Goal: Transaction & Acquisition: Purchase product/service

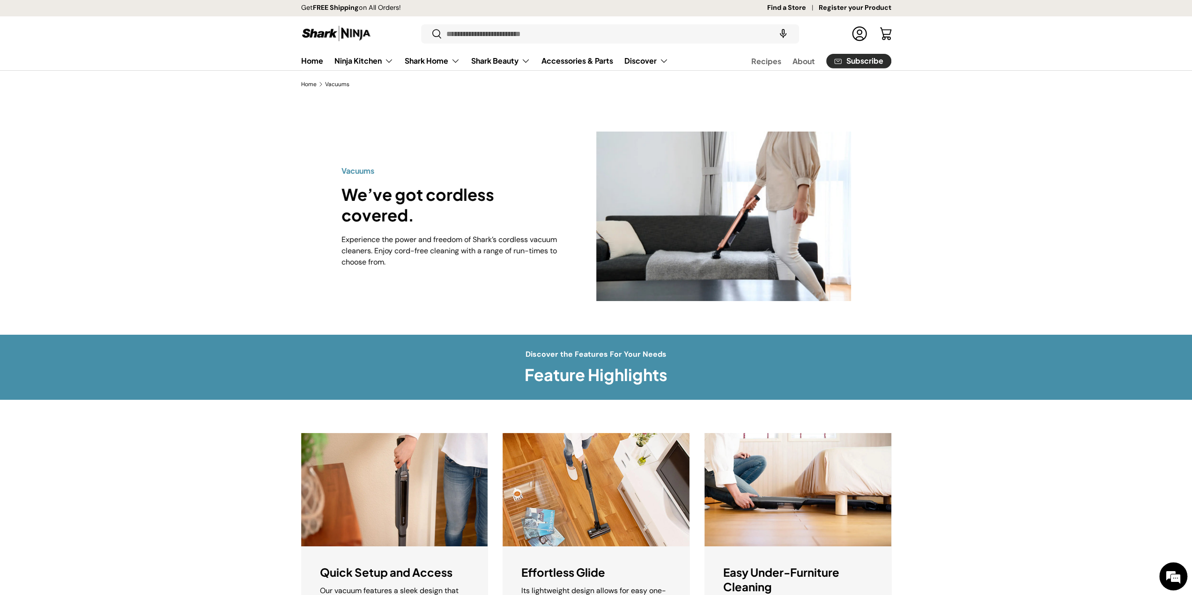
drag, startPoint x: 219, startPoint y: 196, endPoint x: 202, endPoint y: 202, distance: 17.9
click at [218, 196] on div "Vacuums We’ve got cordless covered. Experience the power and freedom of Shark’s…" at bounding box center [596, 216] width 1192 height 237
click at [860, 30] on link "Log in" at bounding box center [859, 33] width 21 height 21
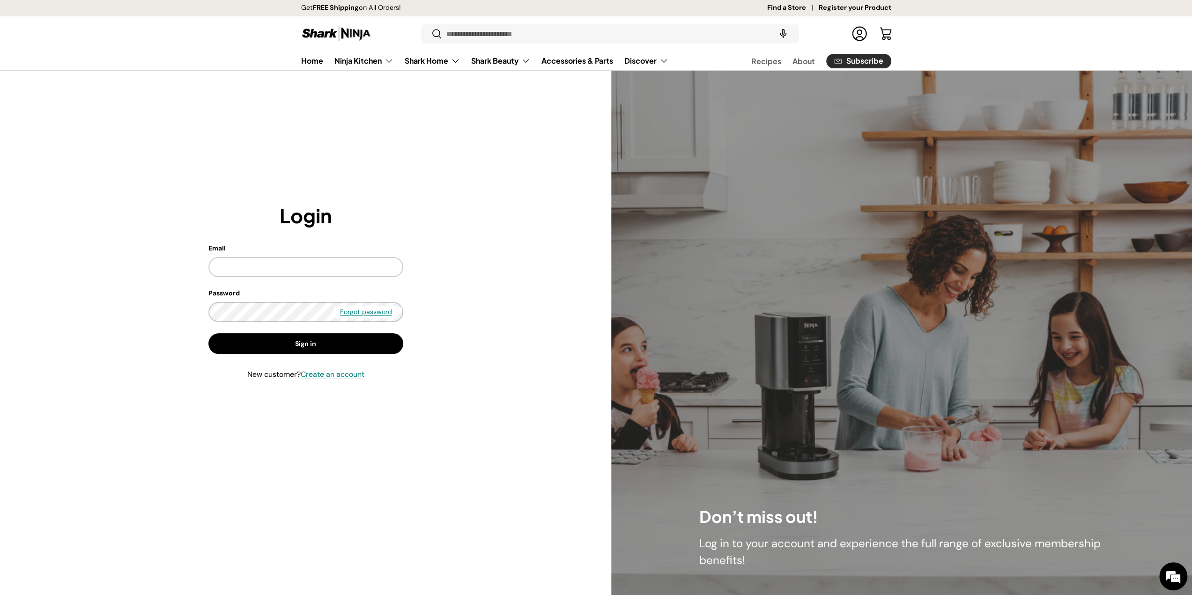
click at [382, 307] on keeper-lock "Open Keeper Popup" at bounding box center [386, 311] width 11 height 11
type input "**********"
click at [353, 348] on button "Sign in" at bounding box center [305, 344] width 195 height 21
drag, startPoint x: 516, startPoint y: 333, endPoint x: 590, endPoint y: 131, distance: 215.5
click at [517, 333] on div "**********" at bounding box center [305, 333] width 551 height 260
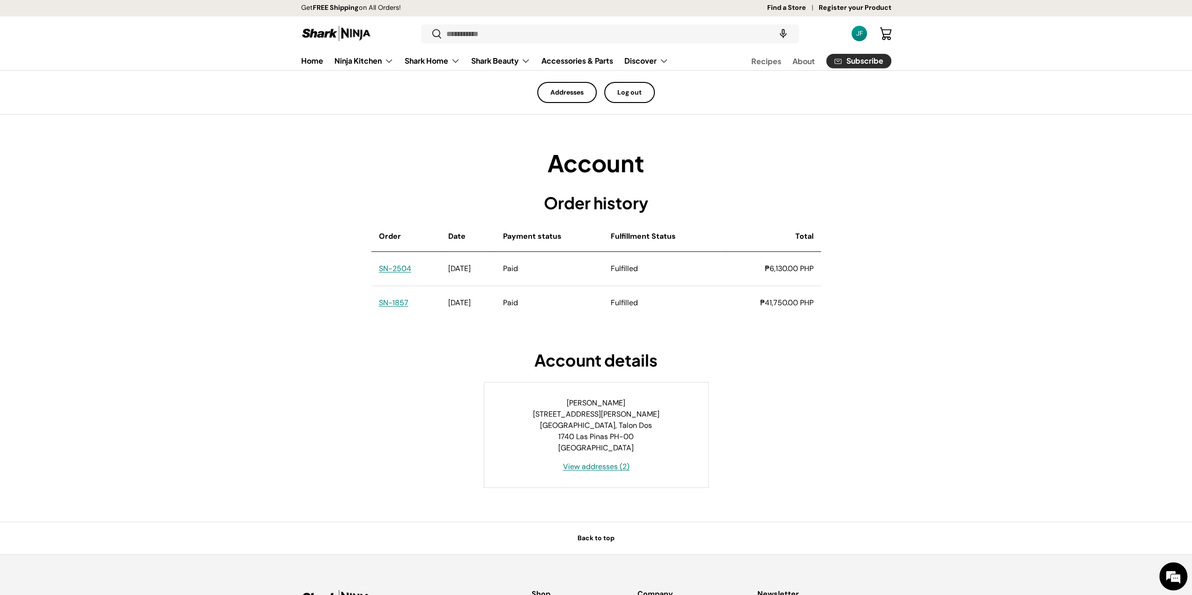
click at [357, 194] on div "Account Order history Order history Order Date Payment status Fulfillment Statu…" at bounding box center [596, 318] width 650 height 340
click at [384, 267] on link "SN-2504" at bounding box center [395, 269] width 32 height 10
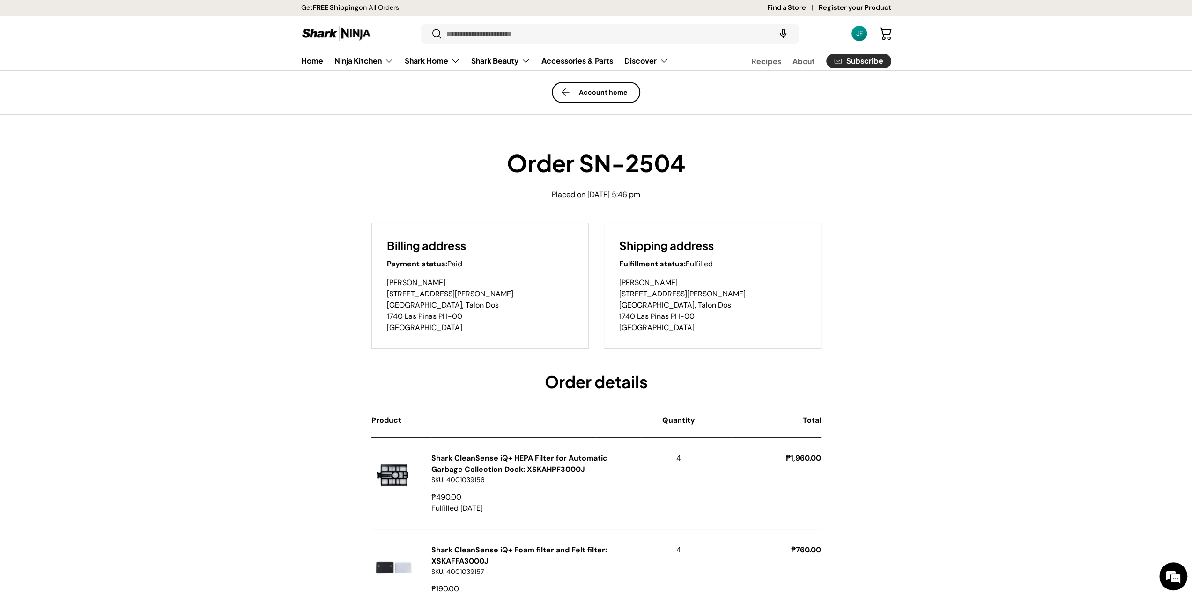
drag, startPoint x: 147, startPoint y: 420, endPoint x: 280, endPoint y: 423, distance: 133.5
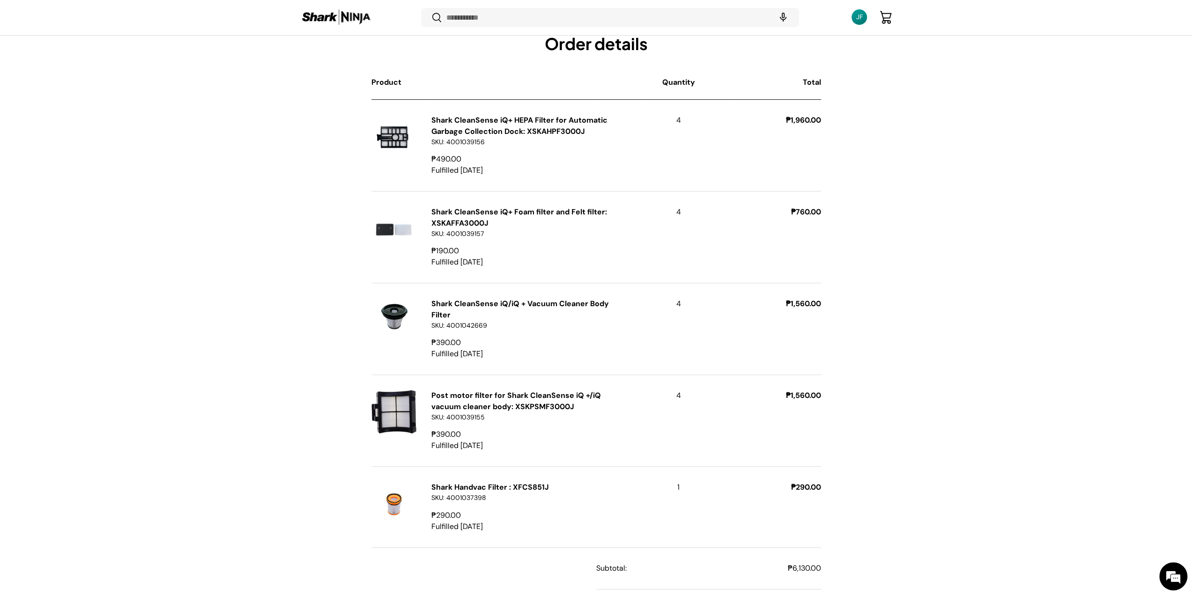
scroll to position [350, 0]
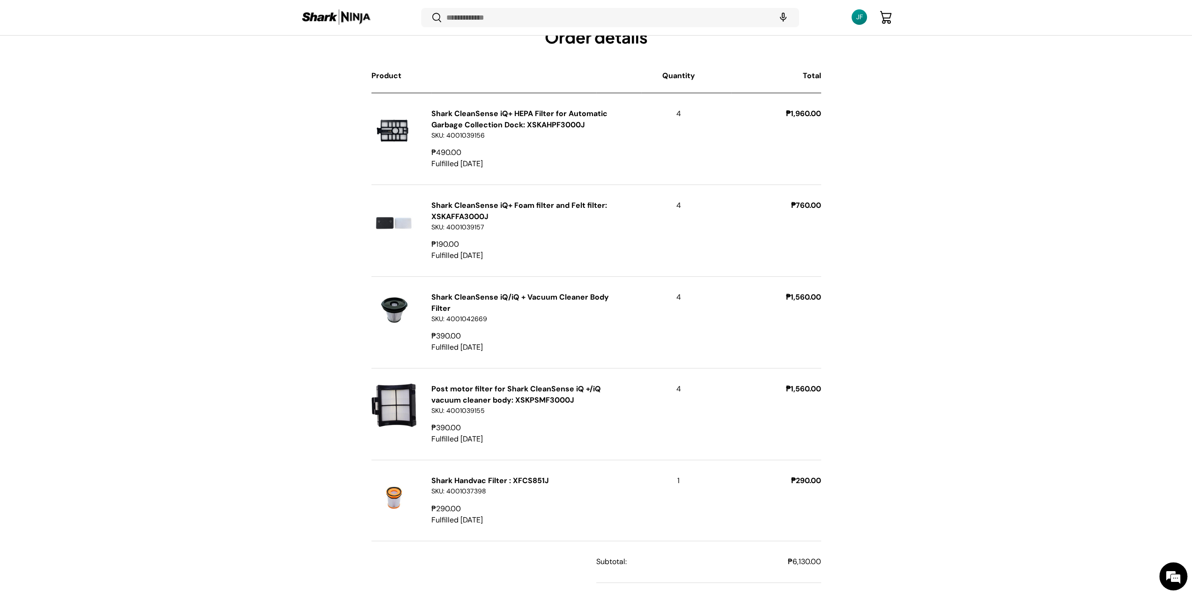
click at [986, 406] on div "Order SN-2504 Placed on August 1, 2025 at 5:46 pm Billing address Payment statu…" at bounding box center [596, 282] width 1192 height 957
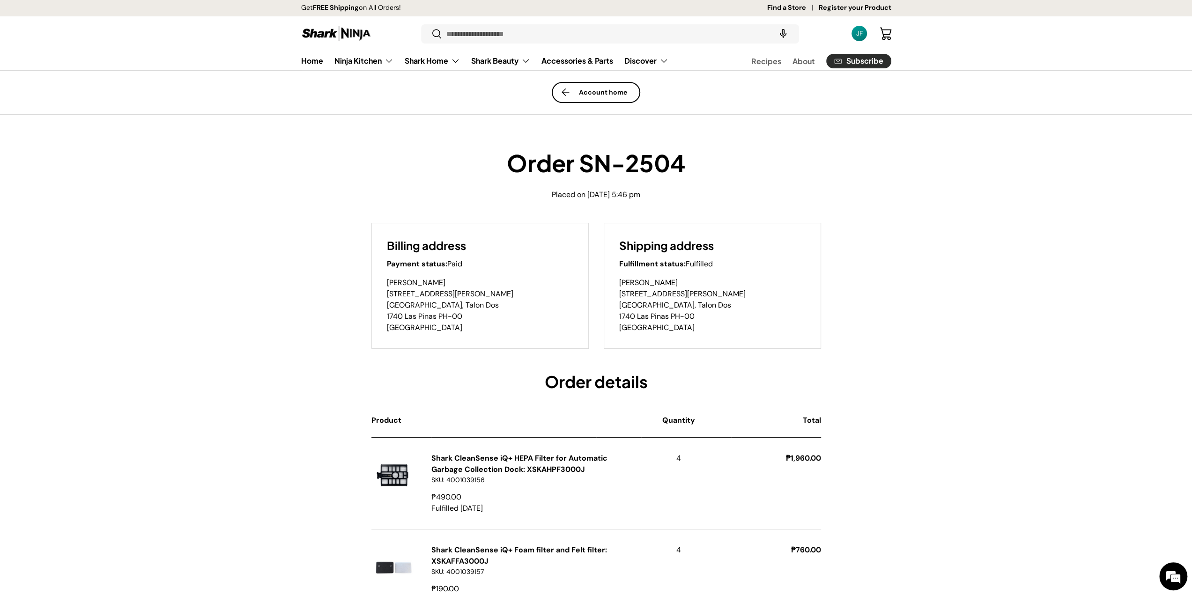
scroll to position [0, 0]
drag, startPoint x: 997, startPoint y: 245, endPoint x: 1034, endPoint y: 316, distance: 80.5
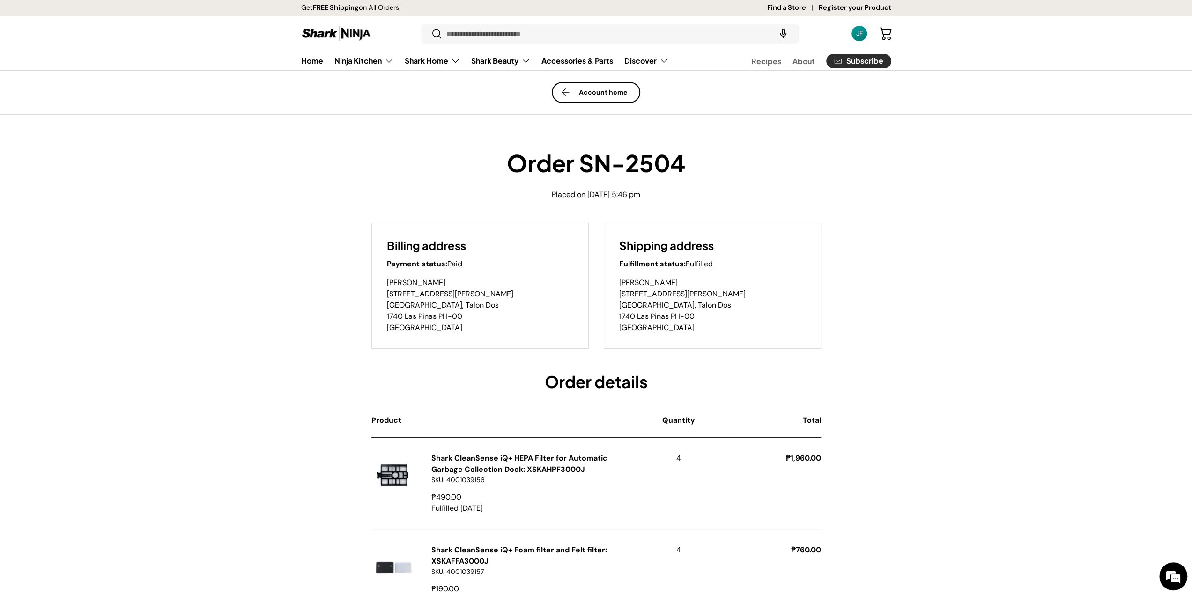
drag, startPoint x: 955, startPoint y: 375, endPoint x: 944, endPoint y: 383, distance: 13.0
drag, startPoint x: 127, startPoint y: 430, endPoint x: 132, endPoint y: 430, distance: 4.7
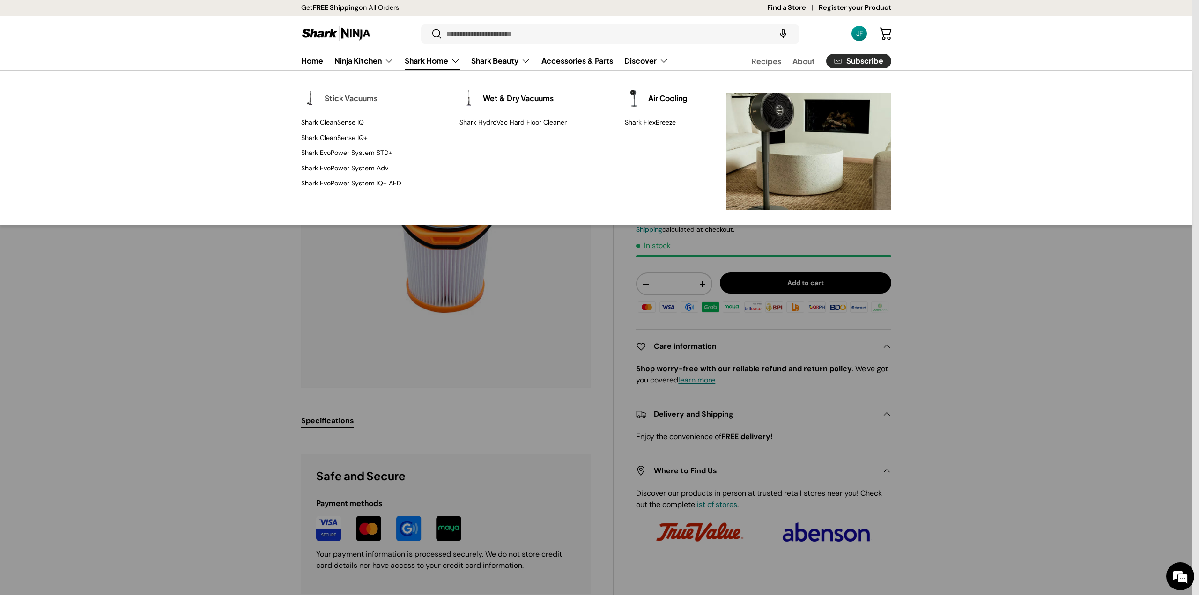
click at [365, 99] on link "Stick Vacuums" at bounding box center [351, 98] width 53 height 21
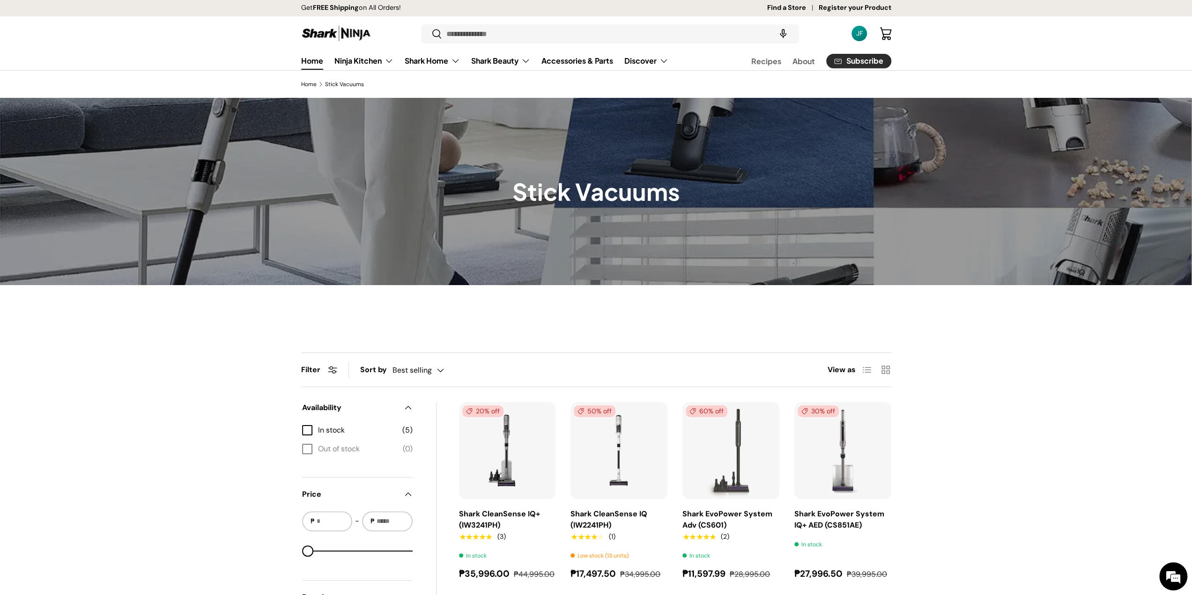
click at [311, 55] on link "Home" at bounding box center [312, 61] width 22 height 18
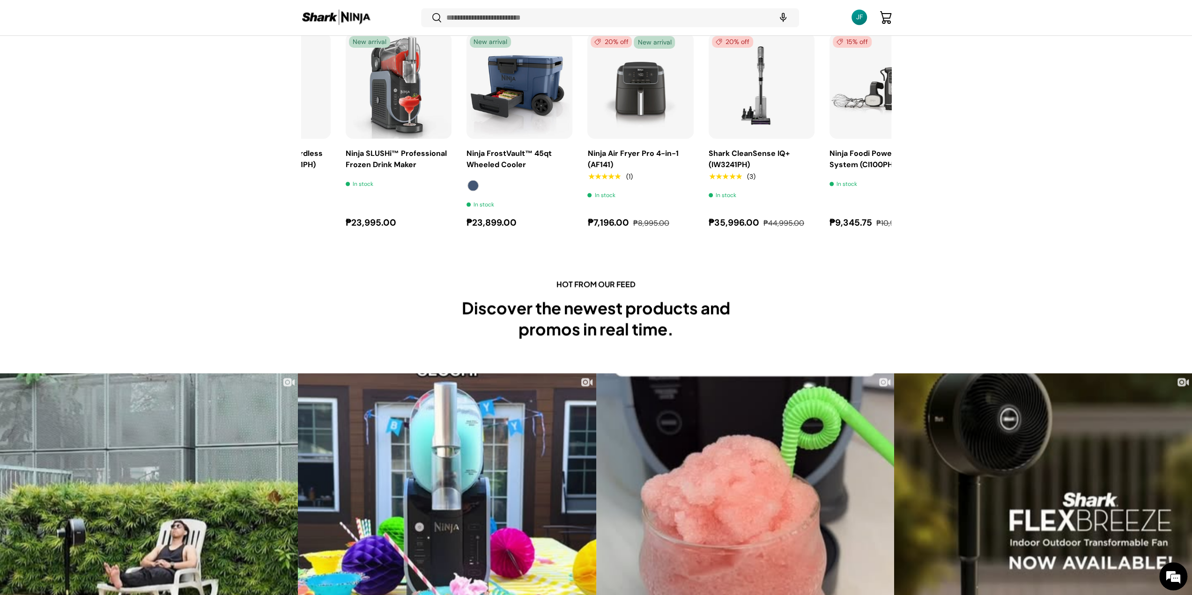
scroll to position [0, 363]
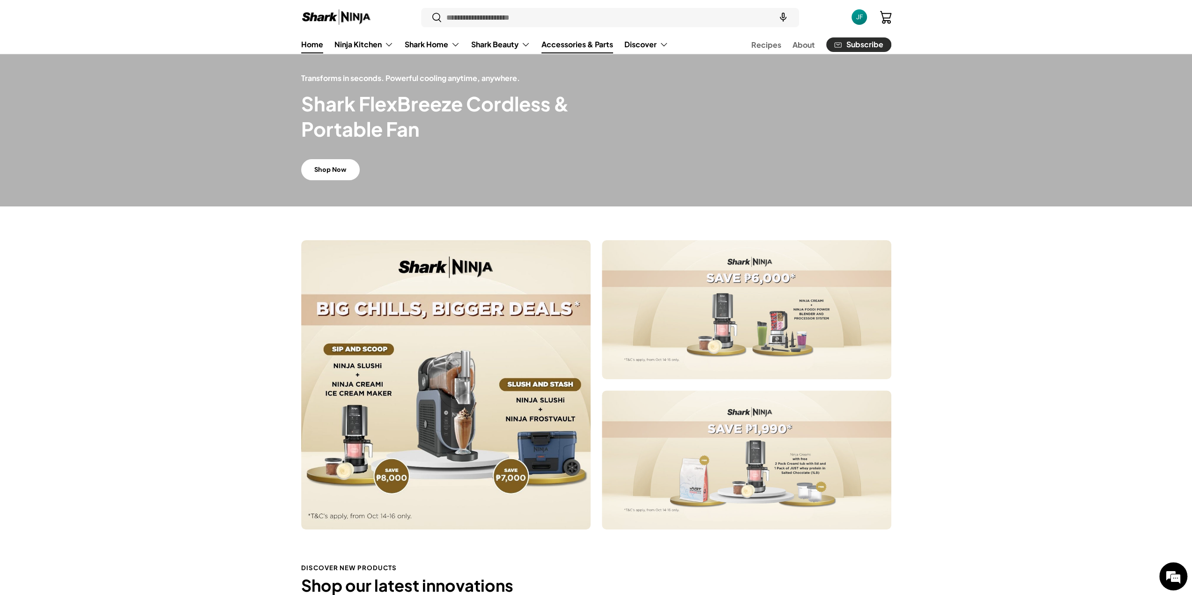
click at [592, 47] on link "Accessories & Parts" at bounding box center [577, 44] width 72 height 18
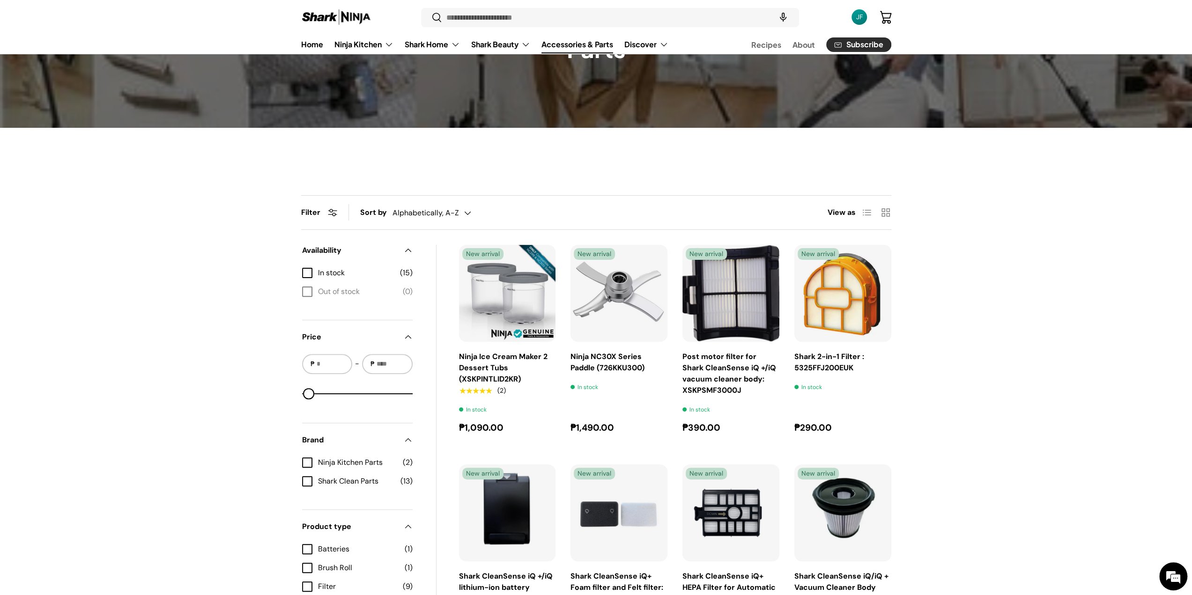
scroll to position [266, 0]
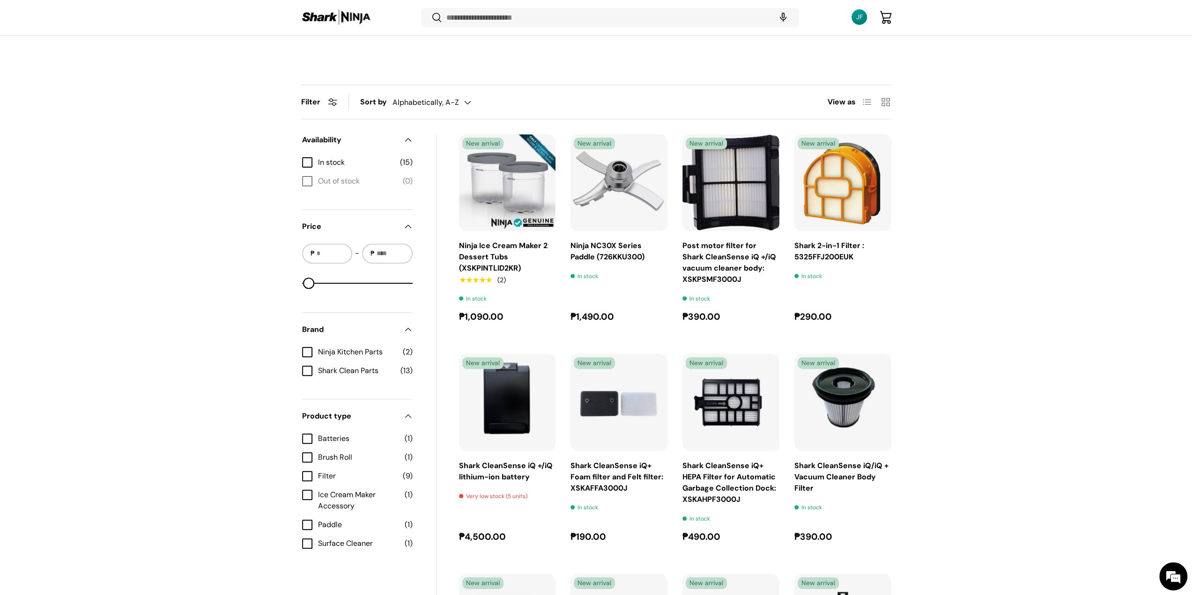
click at [1105, 331] on div "Filter Filter & Sort Sort by Alphabetically, A-Z Featured Best selling Alphabet…" at bounding box center [596, 534] width 1192 height 899
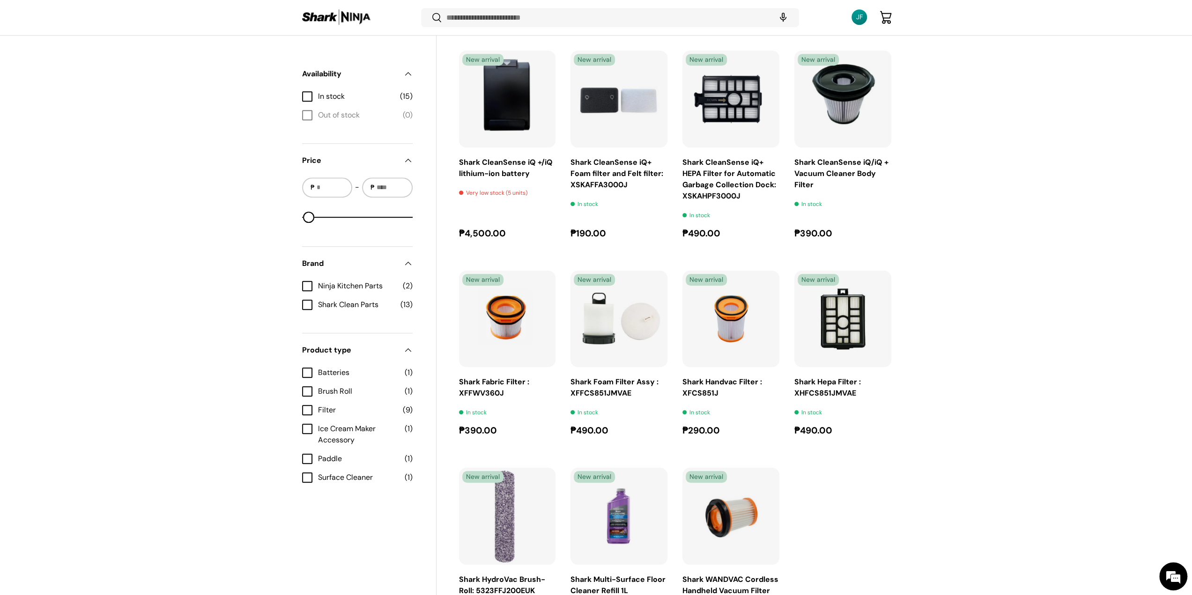
scroll to position [591, 0]
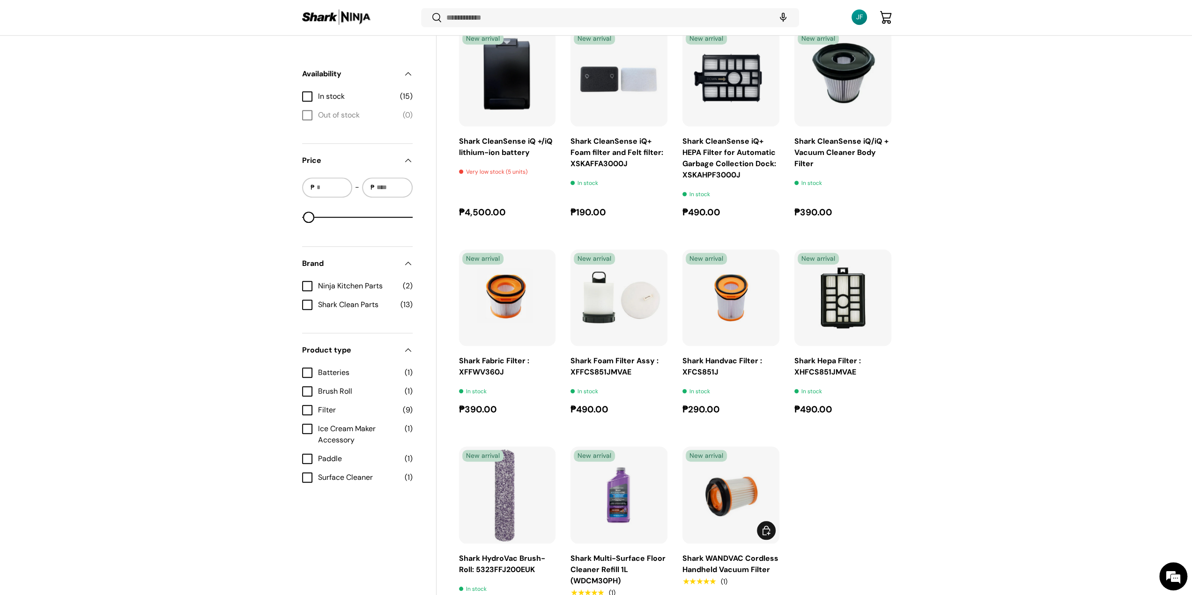
click at [739, 491] on img "Shark WANDVAC Cordless Handheld Vacuum Filter" at bounding box center [730, 495] width 97 height 97
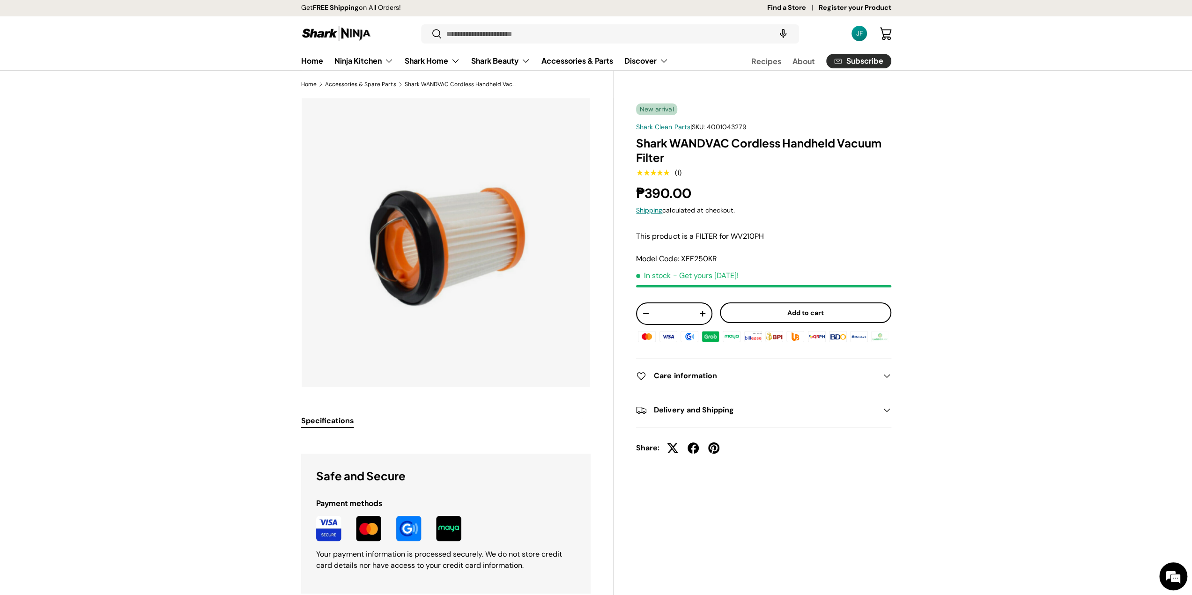
click at [1014, 351] on main "Home Accessories & Spare Parts Shark WANDVAC Cordless Handheld Vacuum Filter Lo…" at bounding box center [596, 483] width 1192 height 807
click at [802, 313] on button "Add to cart" at bounding box center [805, 313] width 171 height 21
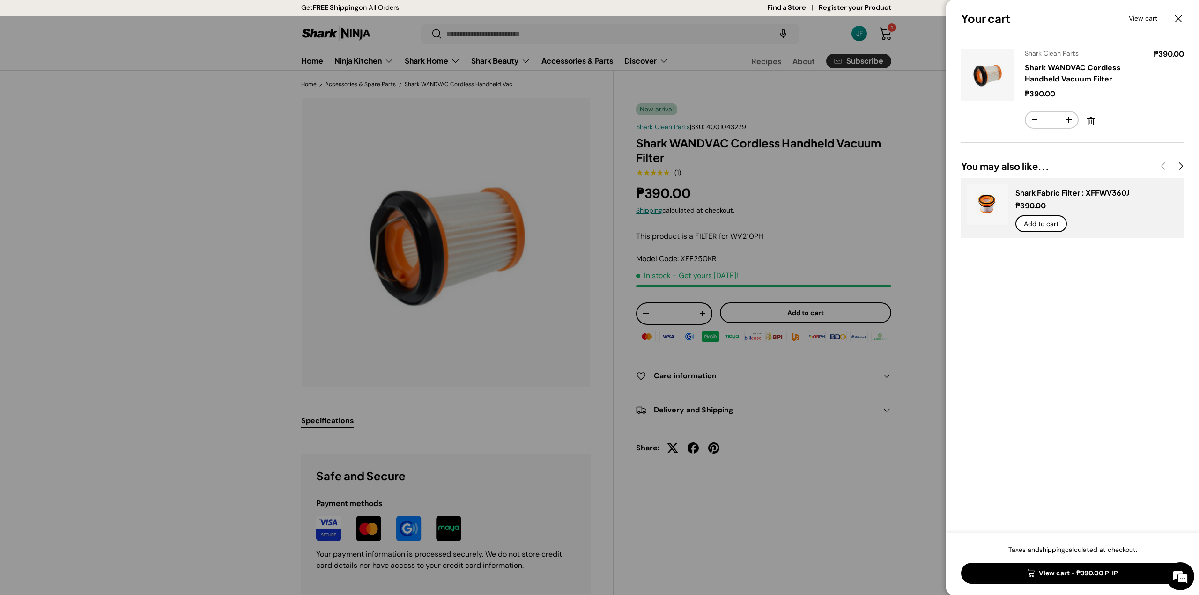
click at [1011, 297] on div "Product Price Quantity Shark Clean Parts Shark WANDVAC Cordless Handheld Vacuum…" at bounding box center [1072, 285] width 253 height 496
click at [1070, 118] on button "+" at bounding box center [1069, 120] width 18 height 16
type input "*"
click at [942, 166] on div at bounding box center [599, 297] width 1199 height 595
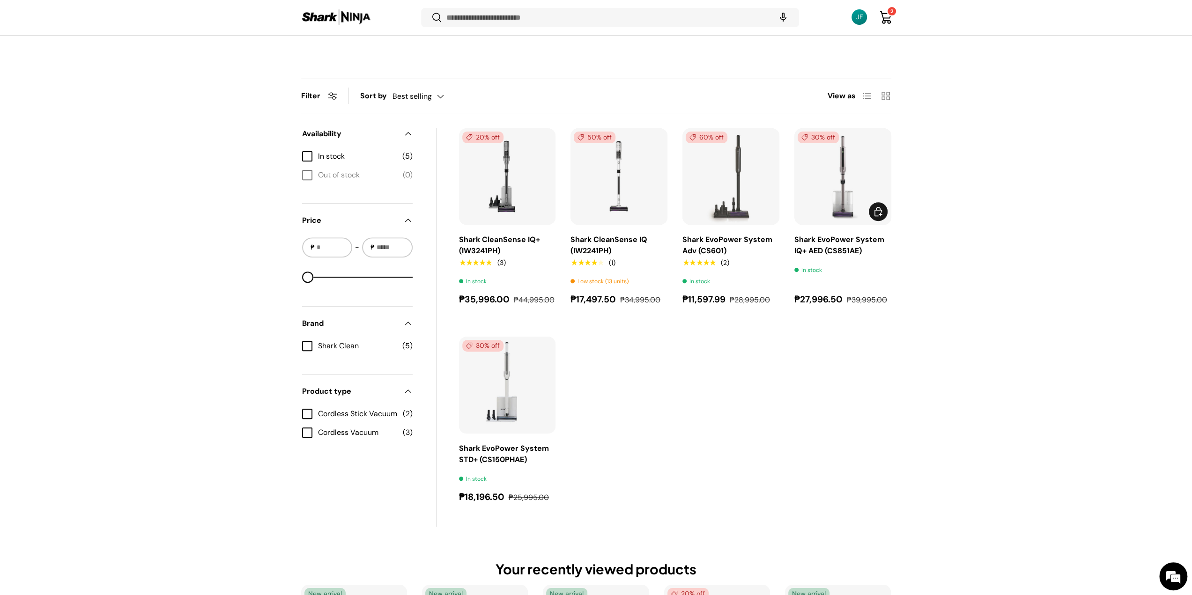
click at [854, 253] on link "Shark EvoPower System IQ+ AED (CS851AE)" at bounding box center [839, 245] width 90 height 21
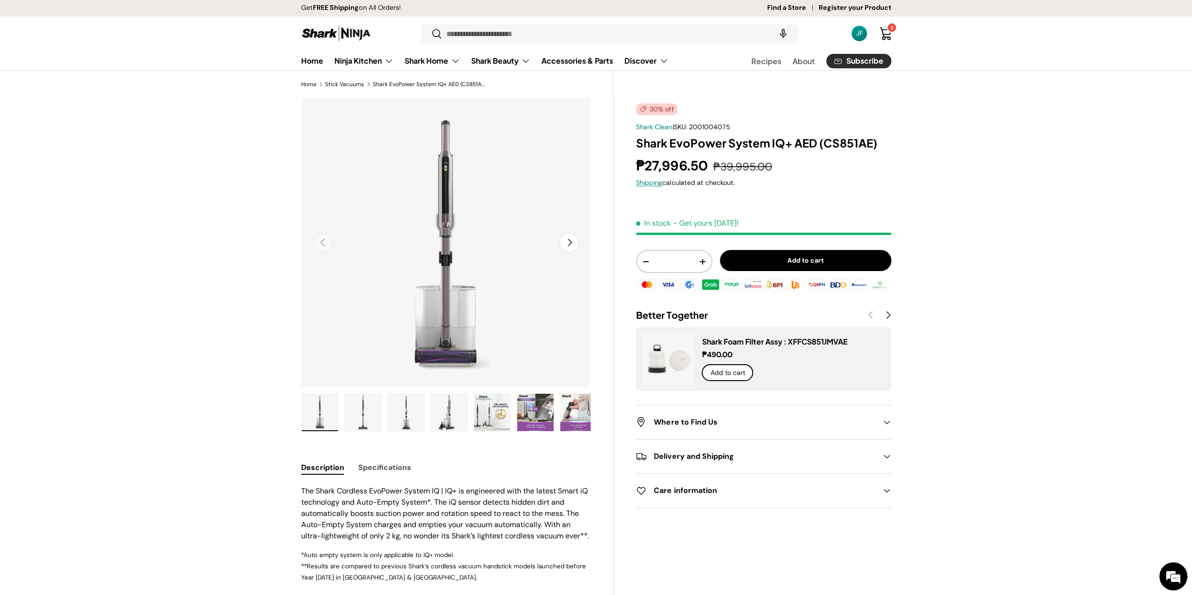
click at [806, 258] on button "Add to cart" at bounding box center [805, 260] width 171 height 21
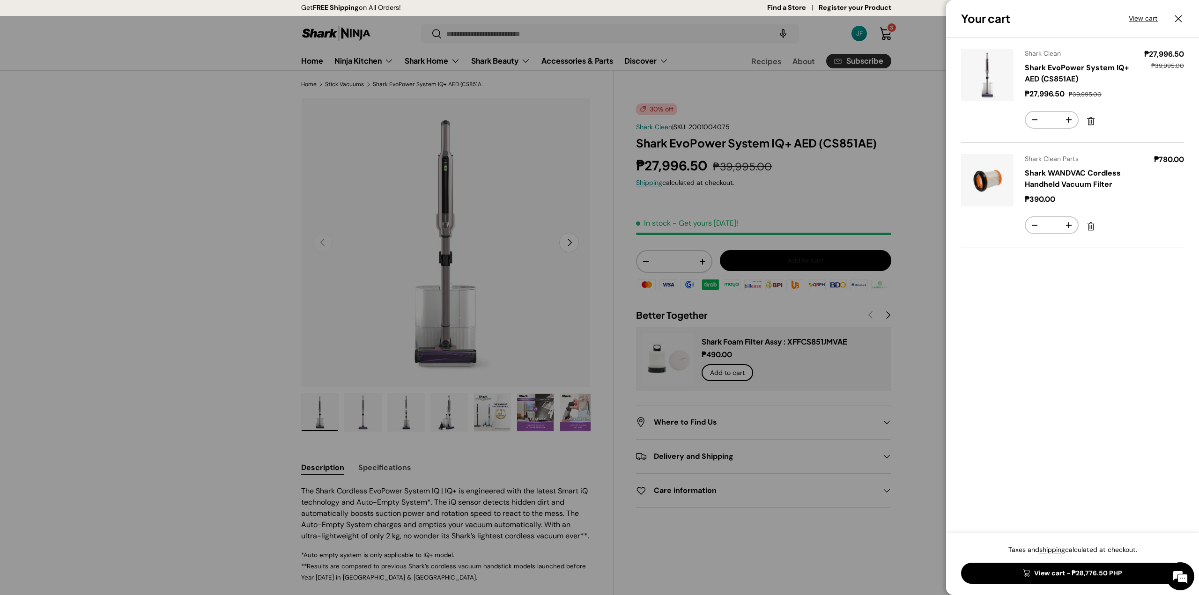
click at [1007, 297] on div "Product Price Quantity Shark Clean Shark EvoPower System IQ+ AED (CS851AE) Sale…" at bounding box center [1072, 285] width 253 height 496
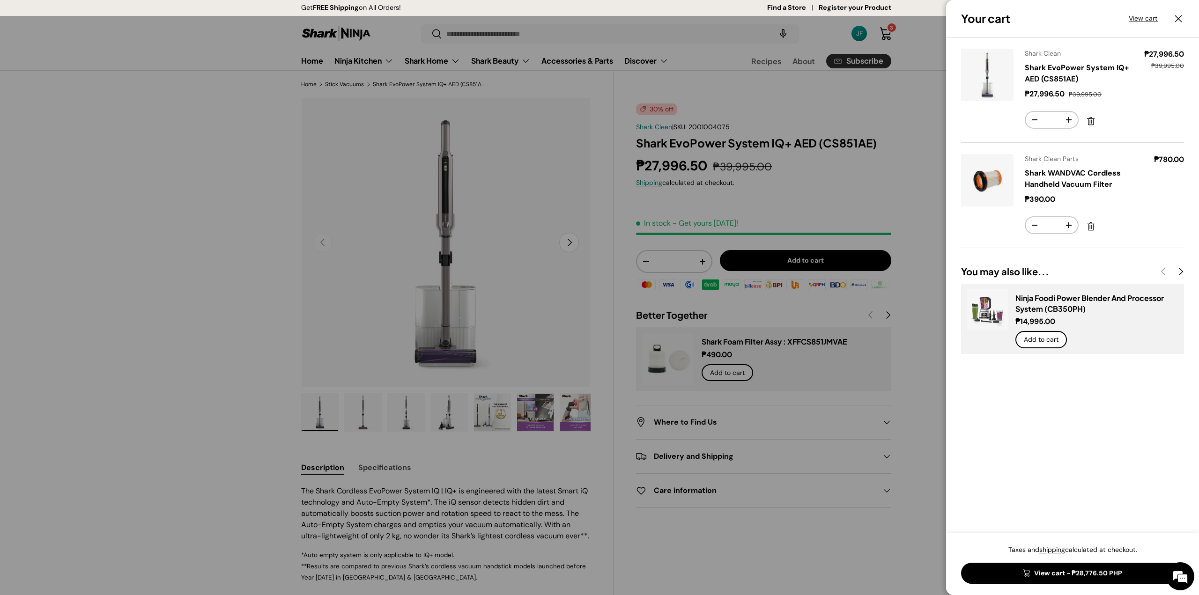
click at [1061, 460] on div "Product Price Quantity Shark Clean Shark EvoPower System IQ+ AED (CS851AE) Sale…" at bounding box center [1072, 285] width 253 height 496
drag, startPoint x: 1103, startPoint y: 484, endPoint x: 1077, endPoint y: 383, distance: 104.4
click at [1103, 484] on div "Product Price Quantity Shark Clean Shark EvoPower System IQ+ AED (CS851AE) Sale…" at bounding box center [1072, 285] width 253 height 496
click at [80, 267] on div at bounding box center [599, 297] width 1199 height 595
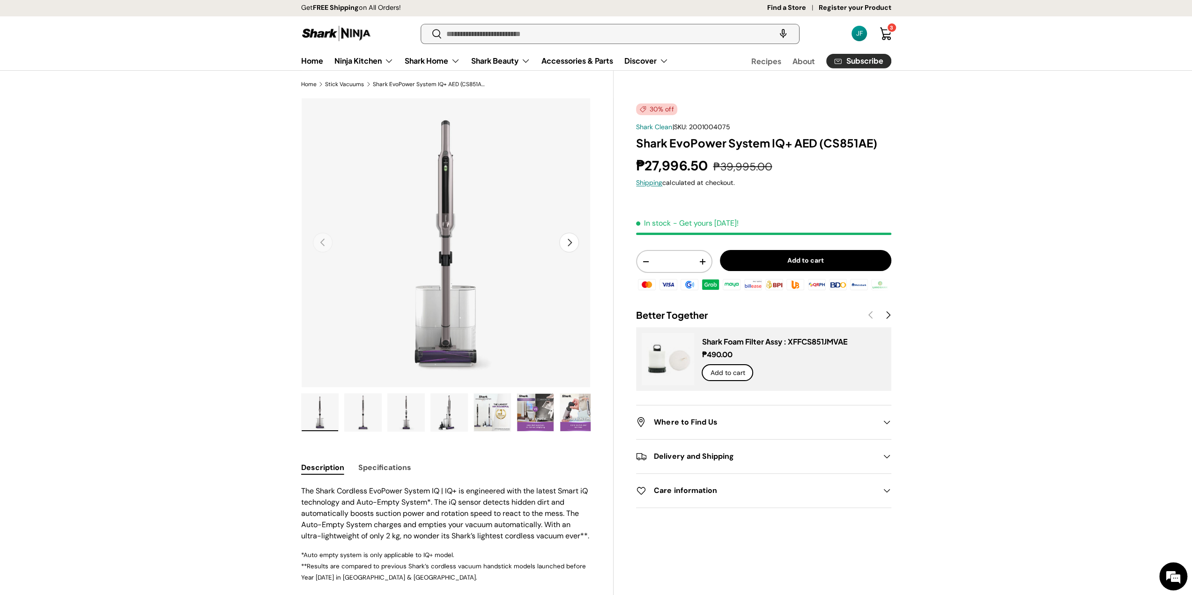
click at [711, 41] on input "Search" at bounding box center [610, 33] width 378 height 19
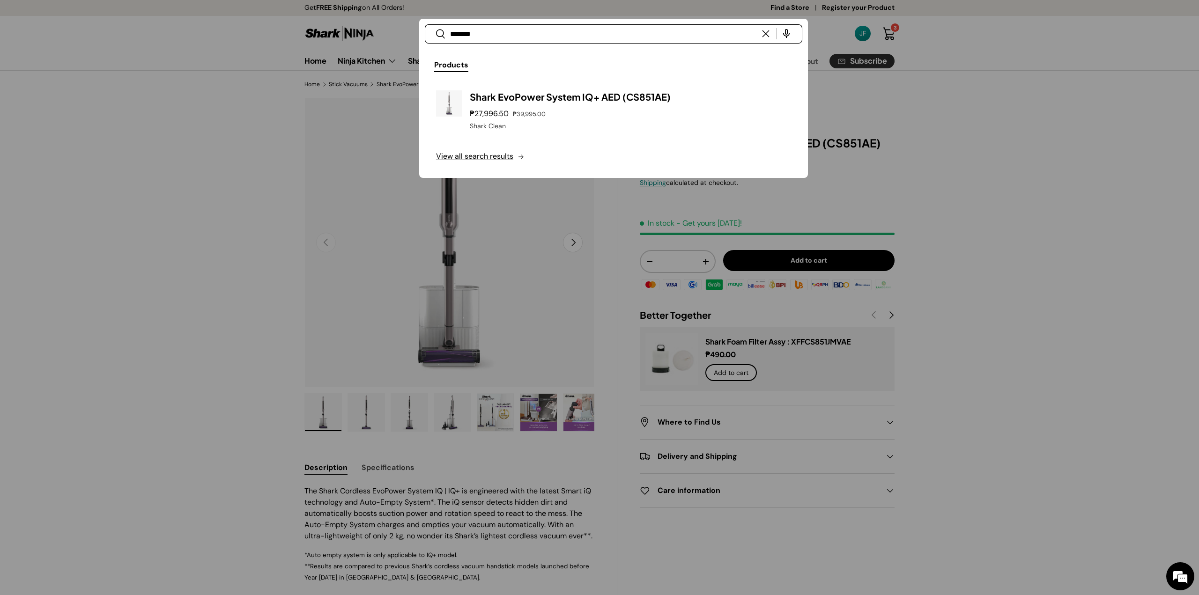
type input "*******"
click at [425, 23] on button "Search" at bounding box center [435, 34] width 21 height 22
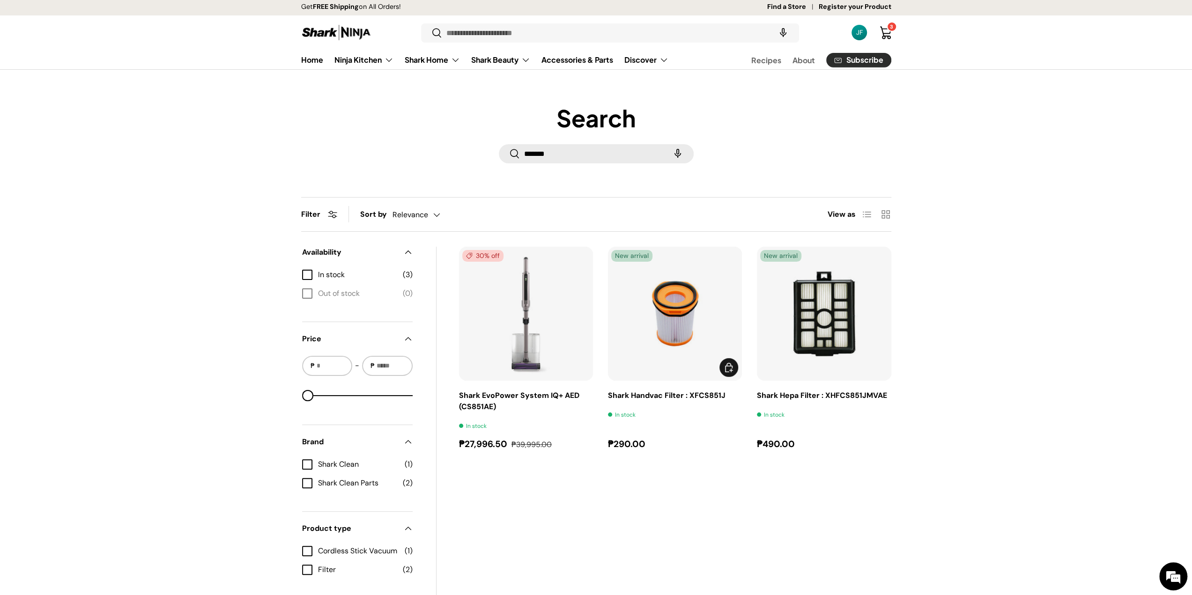
scroll to position [1, 0]
click at [984, 294] on div "Search Search ******* Search Reset Filter Filter & Sort Sort by Relevance Relev…" at bounding box center [596, 362] width 1192 height 517
click at [975, 341] on div "Search Search ******* Search Reset Filter Filter & Sort Sort by Relevance Relev…" at bounding box center [596, 362] width 1192 height 517
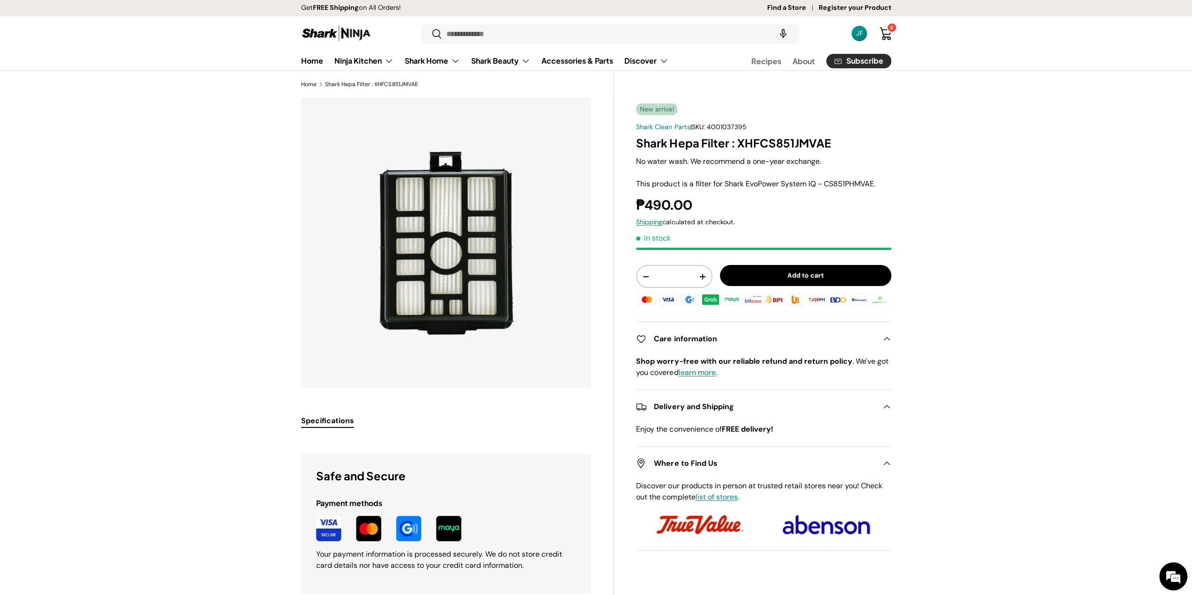
click at [942, 219] on main "Home Shark Hepa Filter : XHFCS851JMVAE New arrival Shark Clean Parts | SKU: 400…" at bounding box center [596, 499] width 1192 height 839
drag, startPoint x: 98, startPoint y: 415, endPoint x: 127, endPoint y: 401, distance: 31.9
click at [101, 412] on main "Home Shark Hepa Filter : XHFCS851JMVAE New arrival Shark Clean Parts | SKU: 400…" at bounding box center [596, 499] width 1192 height 839
click at [1053, 356] on main "Home Shark Hepa Filter : XHFCS851JMVAE New arrival Shark Clean Parts | SKU: 400…" at bounding box center [596, 499] width 1192 height 839
click at [1040, 277] on main "Home Shark Hepa Filter : XHFCS851JMVAE New arrival Shark Clean Parts | SKU: 400…" at bounding box center [596, 499] width 1192 height 839
